Goal: Find specific fact: Find contact information

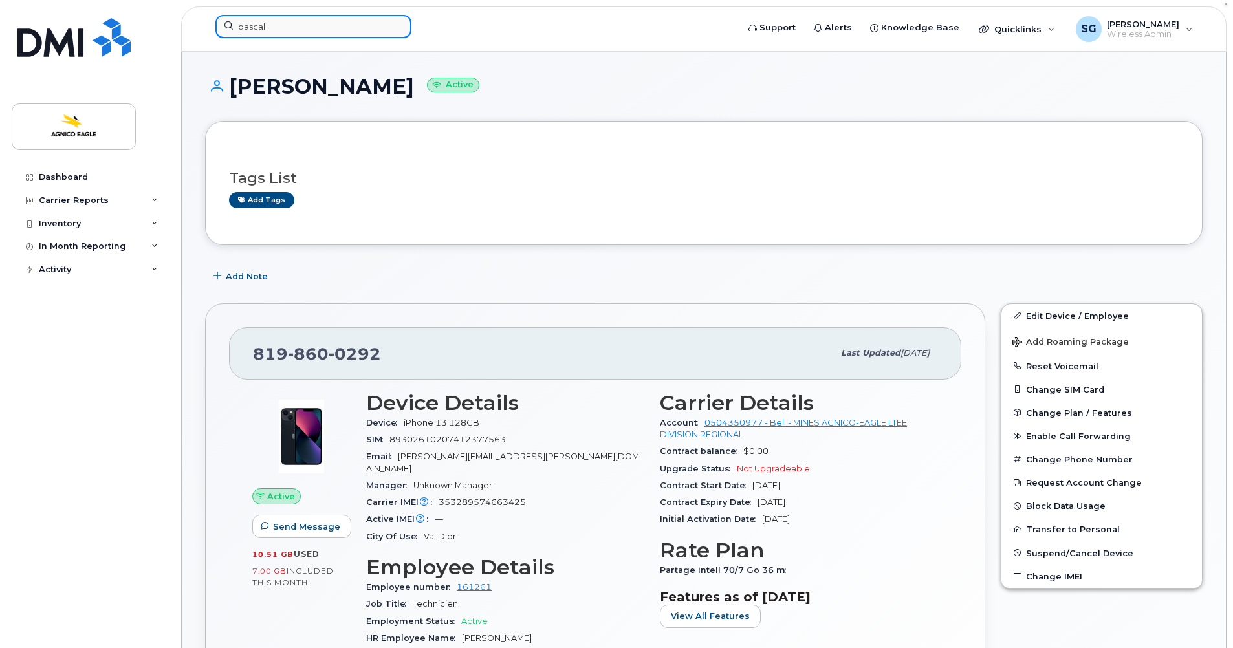
click at [349, 30] on input "pascal" at bounding box center [313, 26] width 196 height 23
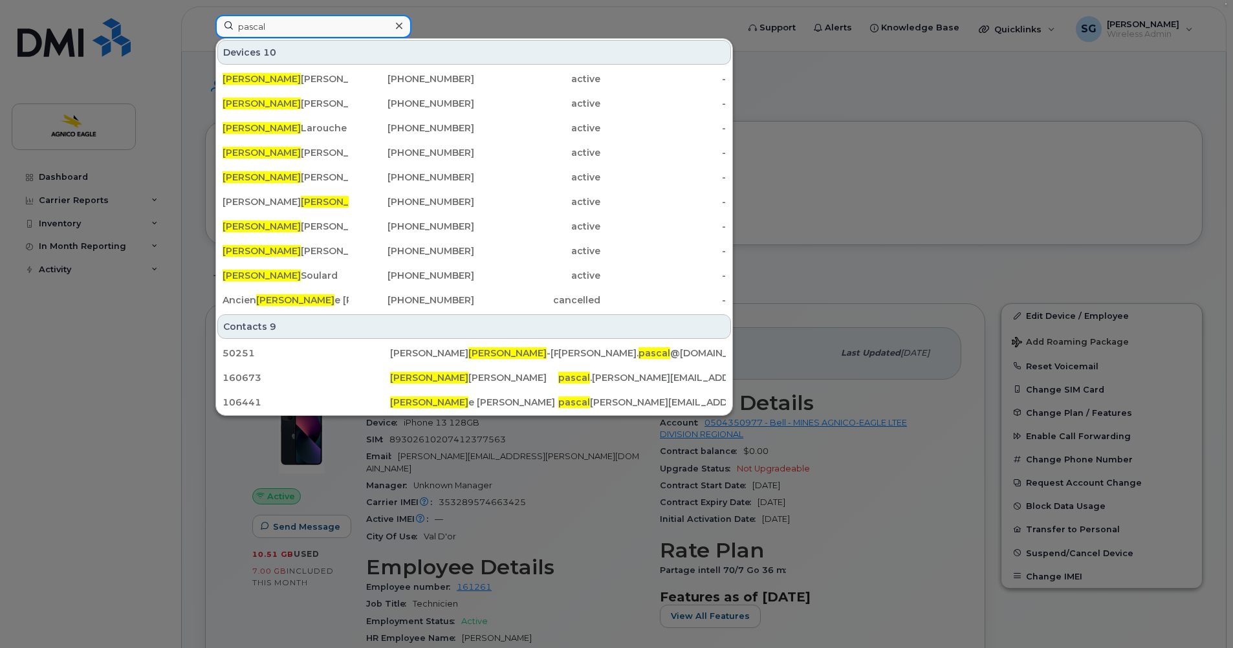
paste input "819-444-9666"
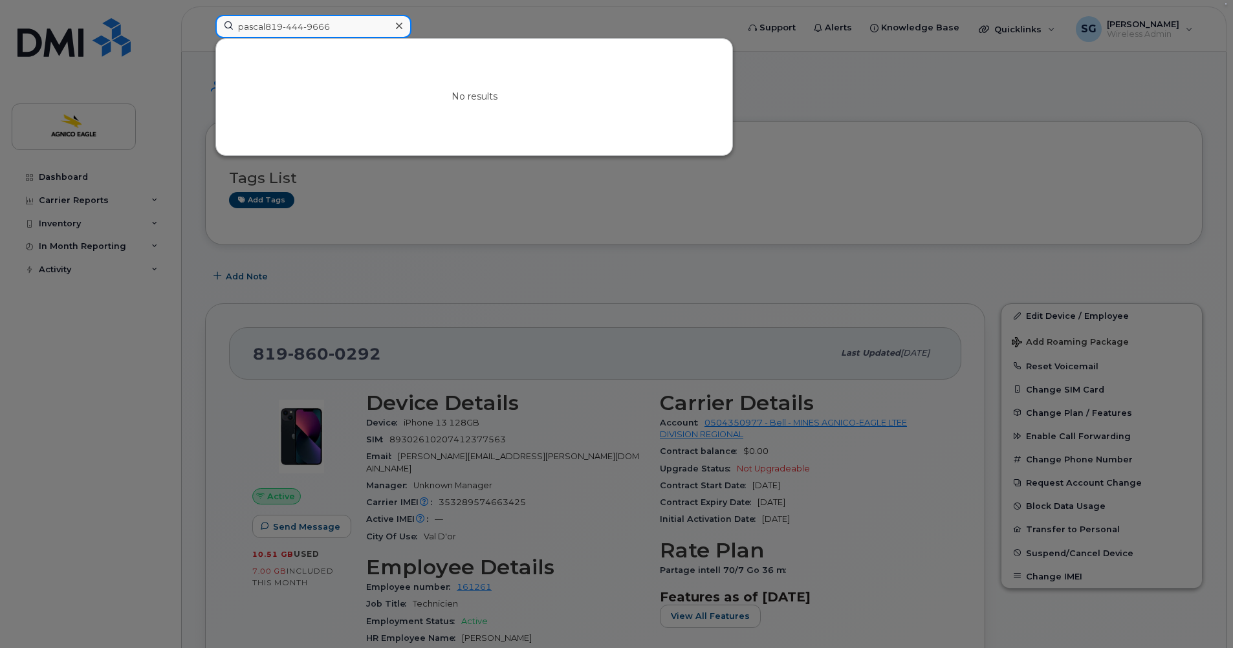
click at [267, 32] on input "pascal819-444-9666" at bounding box center [313, 26] width 196 height 23
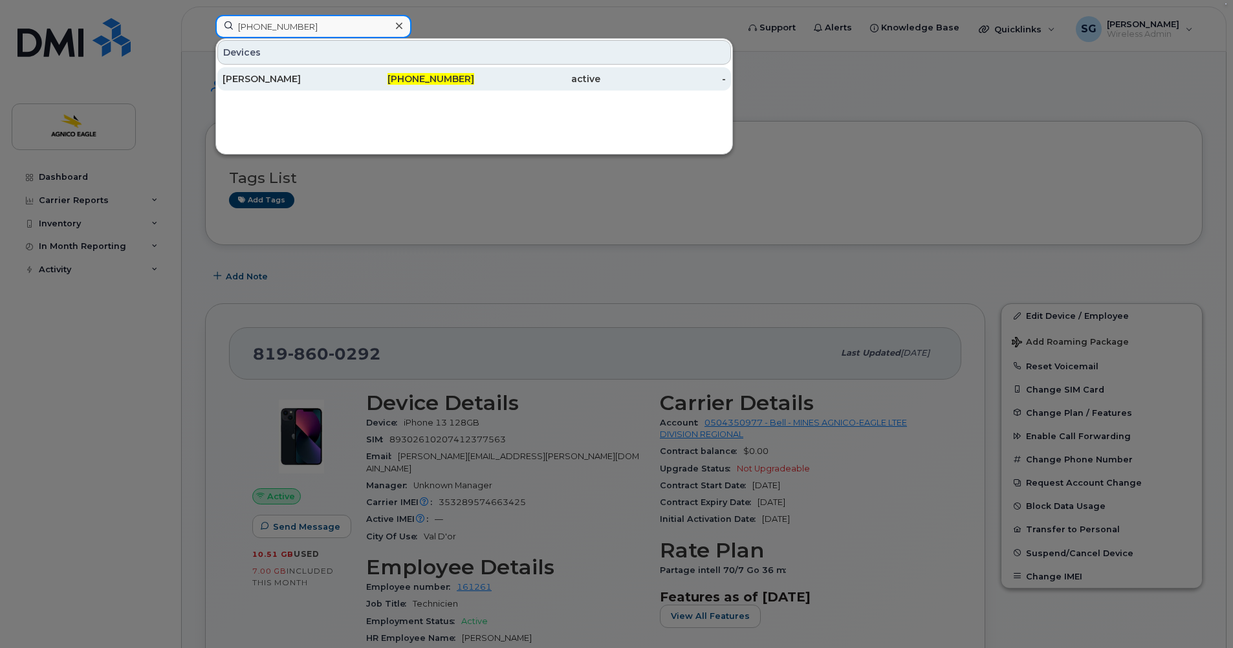
type input "819-444-9666"
click at [448, 76] on span "819-444-9666" at bounding box center [431, 79] width 87 height 12
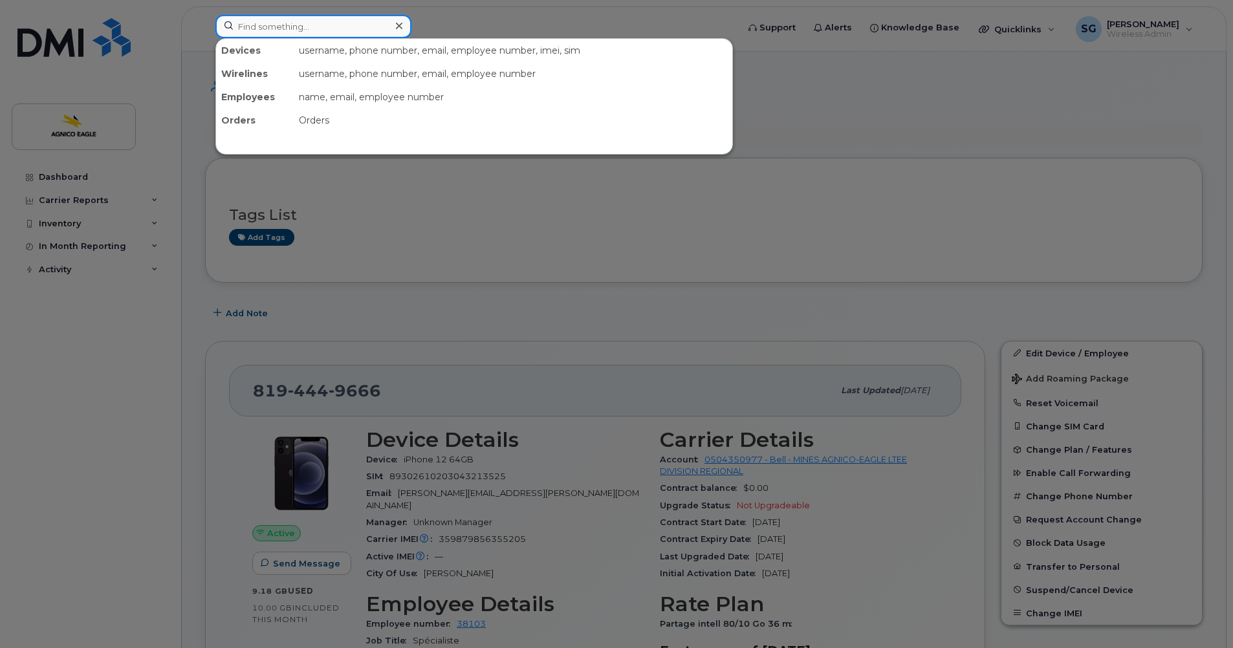
click at [343, 27] on input at bounding box center [313, 26] width 196 height 23
paste input "[PERSON_NAME]"
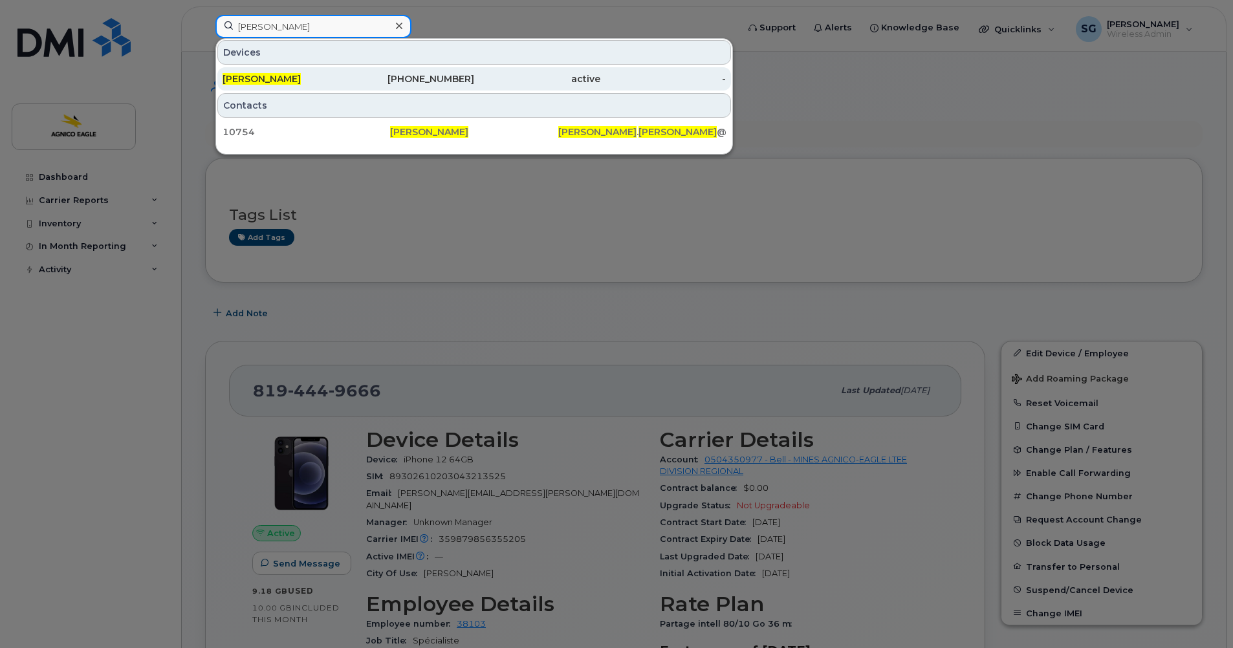
type input "[PERSON_NAME]"
click at [263, 80] on span "[PERSON_NAME]" at bounding box center [262, 79] width 78 height 12
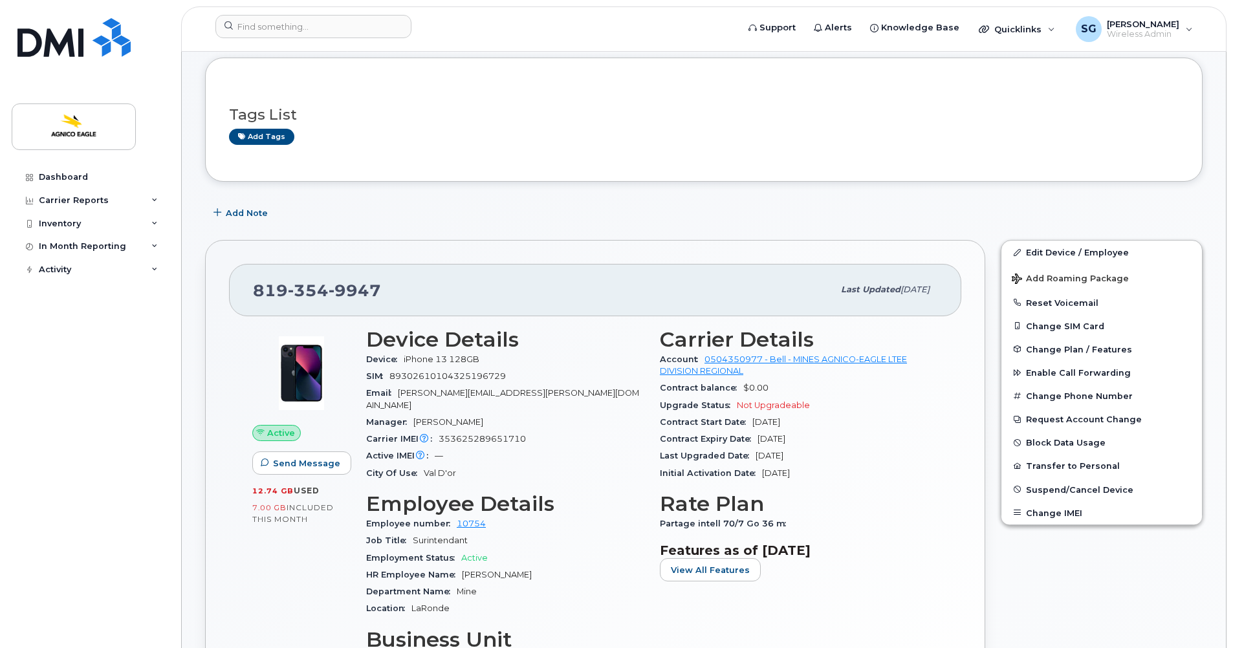
scroll to position [64, 0]
drag, startPoint x: 387, startPoint y: 282, endPoint x: 245, endPoint y: 286, distance: 142.4
click at [245, 286] on div "819 354 9947 Last updated Mar 19, 2025" at bounding box center [595, 289] width 732 height 52
copy span "819 354 9947"
